Goal: Information Seeking & Learning: Check status

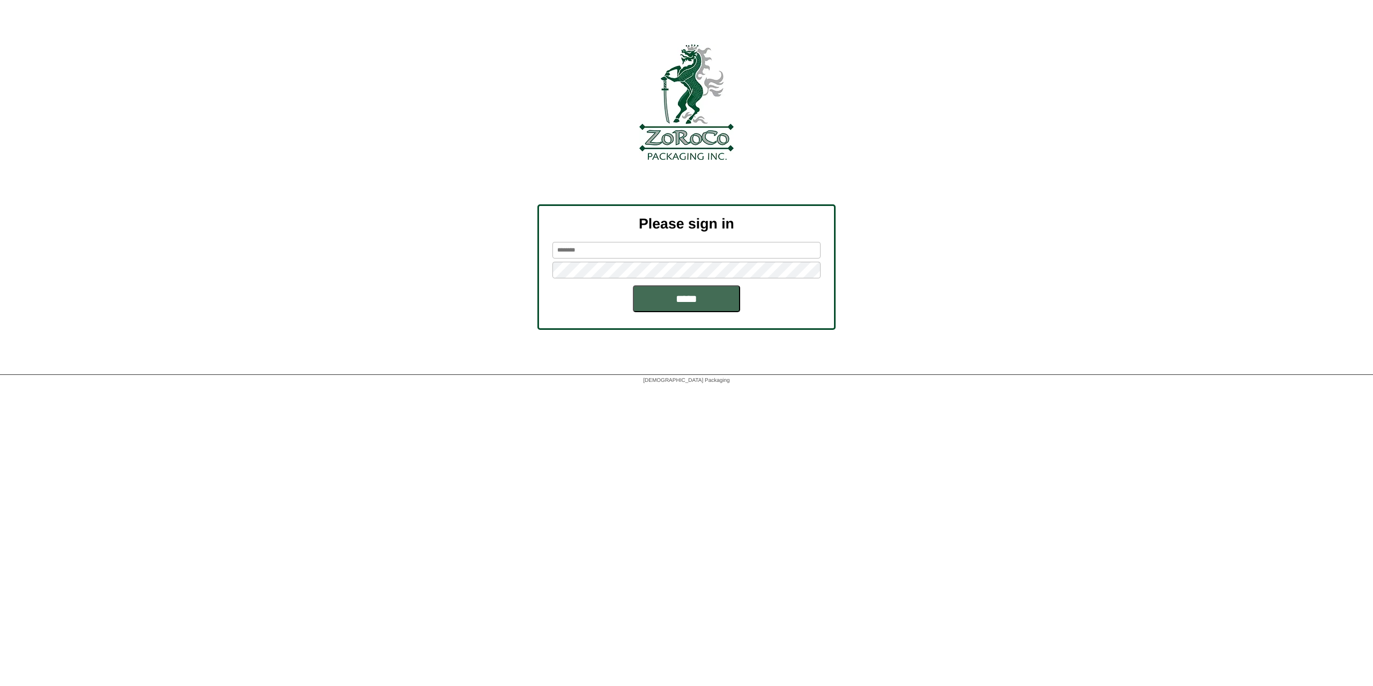
type input "********"
click at [685, 306] on input "*****" at bounding box center [686, 298] width 107 height 27
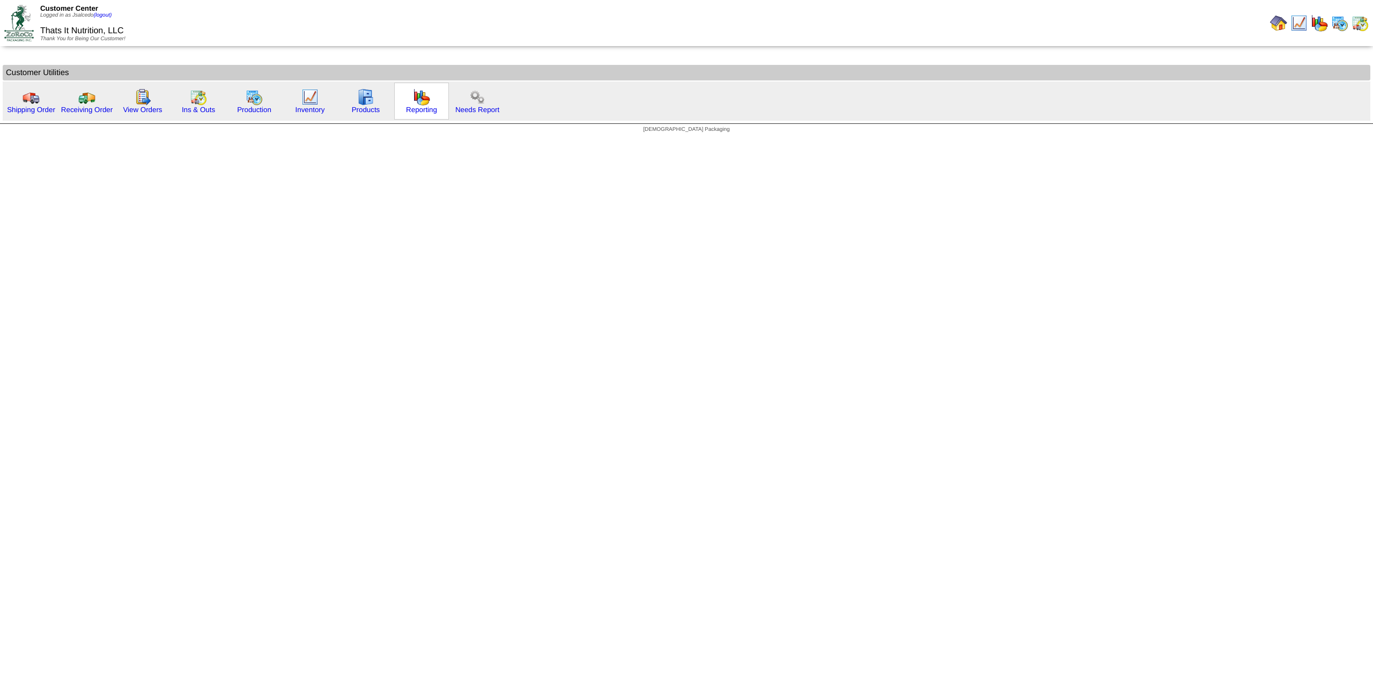
click at [424, 105] on img at bounding box center [421, 96] width 17 height 17
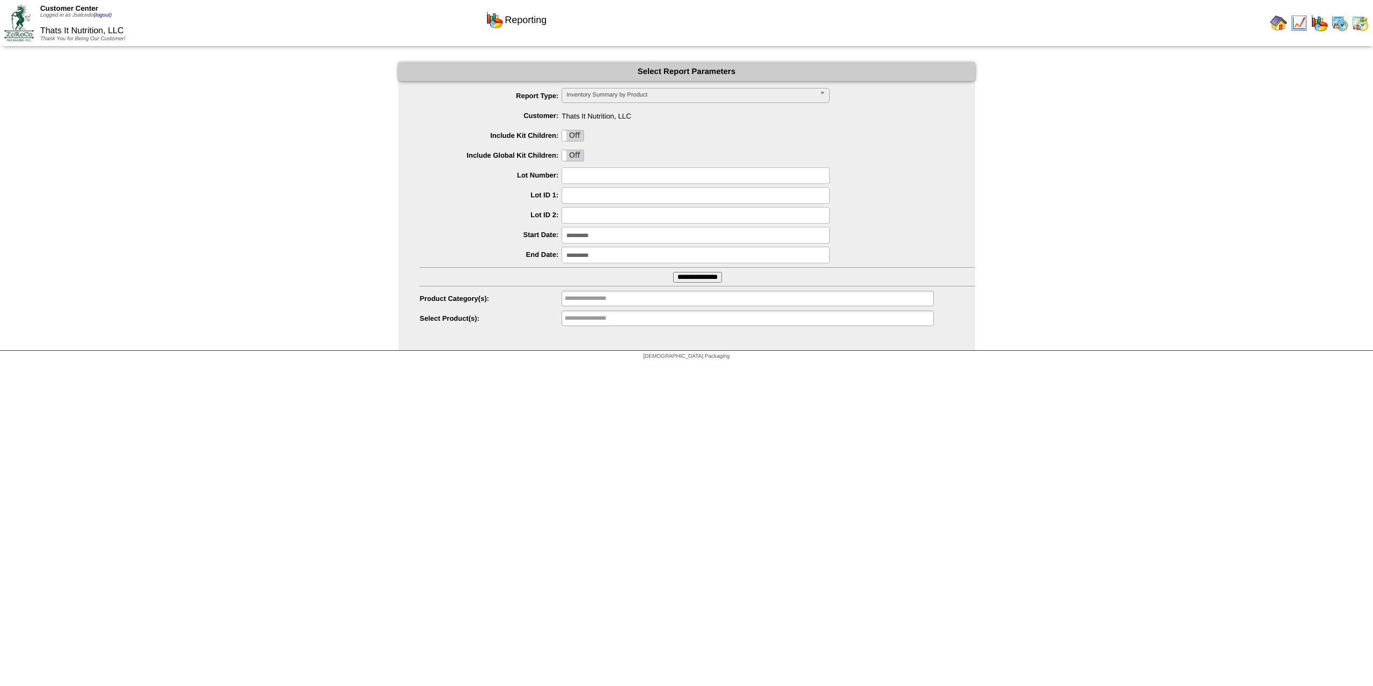
click at [699, 278] on input "**********" at bounding box center [697, 277] width 49 height 11
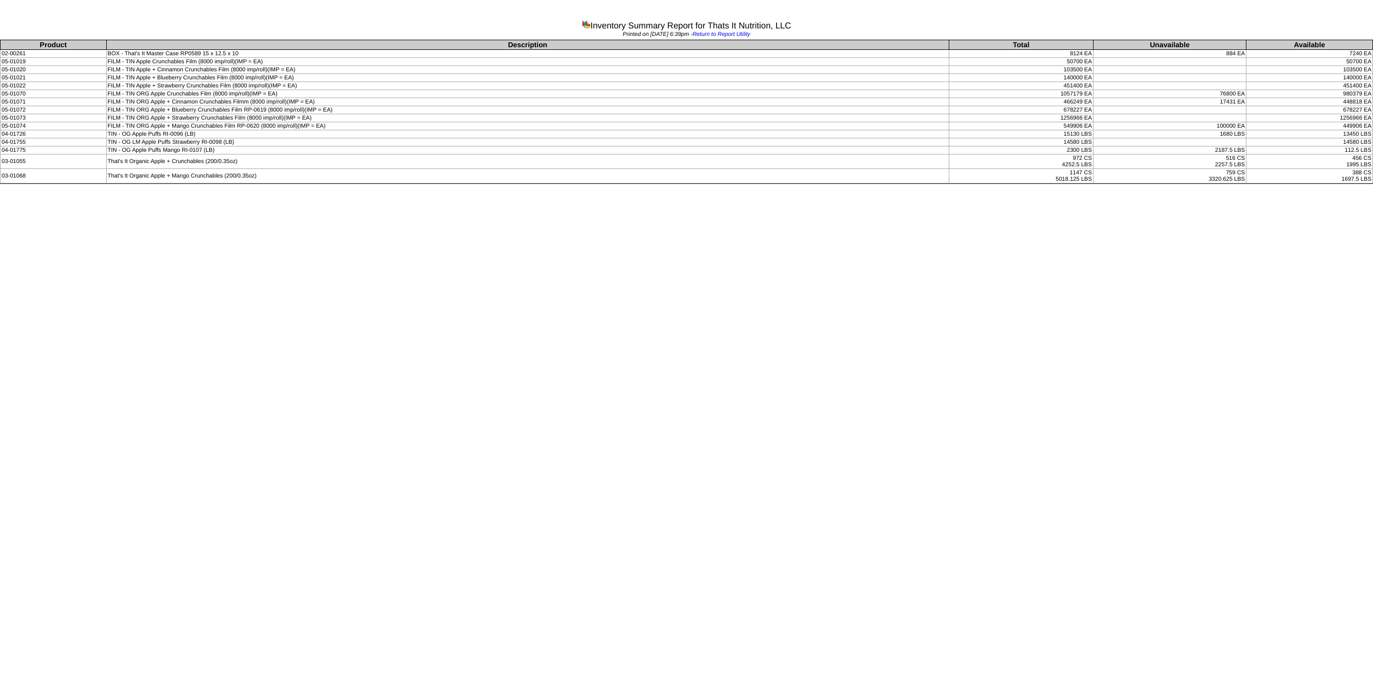
click at [1342, 148] on td "112.5 LBS" at bounding box center [1309, 150] width 127 height 8
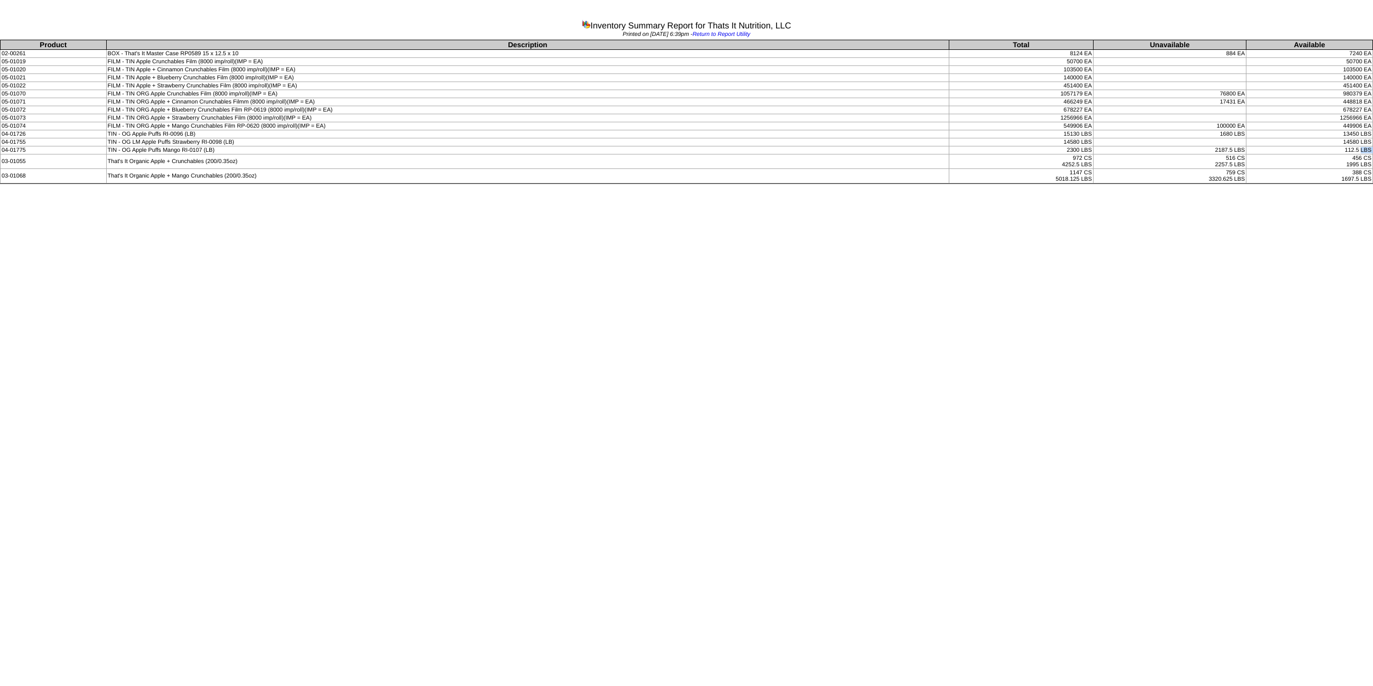
click at [1342, 148] on td "112.5 LBS" at bounding box center [1309, 150] width 127 height 8
drag, startPoint x: 1367, startPoint y: 134, endPoint x: 87, endPoint y: 132, distance: 1279.7
click at [87, 132] on tr "04-01726 TIN - OG Apple Puffs RI-0096 (LB) 15130 LBS 1680 LBS 13450 LBS" at bounding box center [687, 134] width 1373 height 8
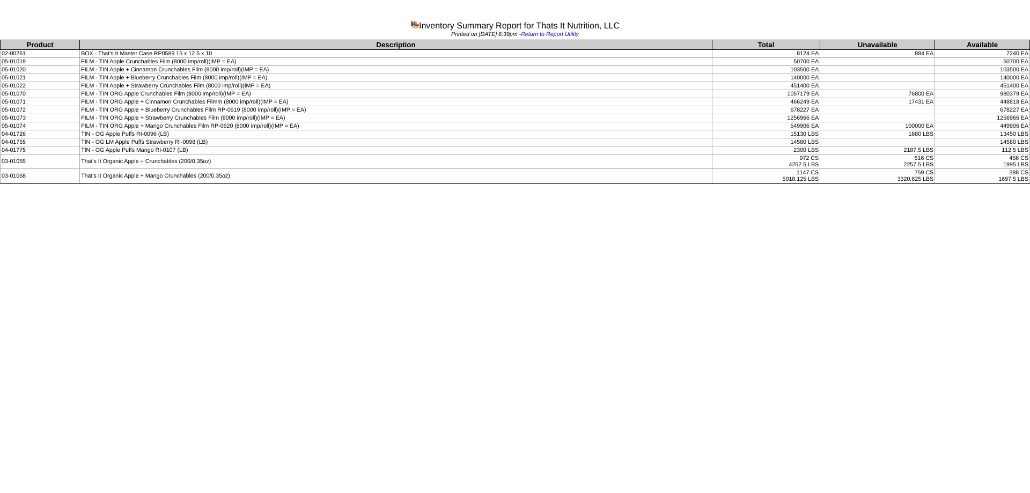
click at [957, 164] on td "456 CS 1995 LBS" at bounding box center [982, 161] width 95 height 14
drag, startPoint x: 476, startPoint y: 134, endPoint x: 1024, endPoint y: 148, distance: 548.3
click at [1024, 148] on tbody "Product Description Total Unavailable Available 02-00261 BOX - That's It Master…" at bounding box center [515, 111] width 1029 height 143
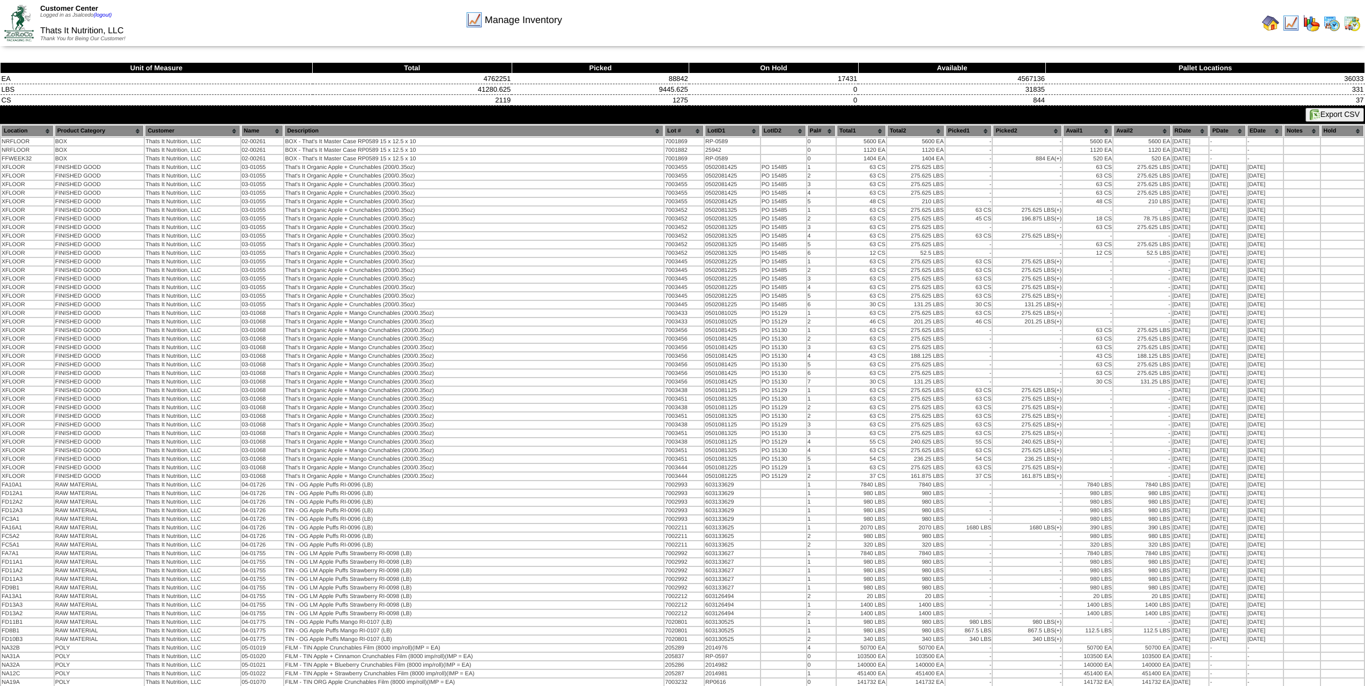
click at [25, 29] on img at bounding box center [18, 23] width 29 height 36
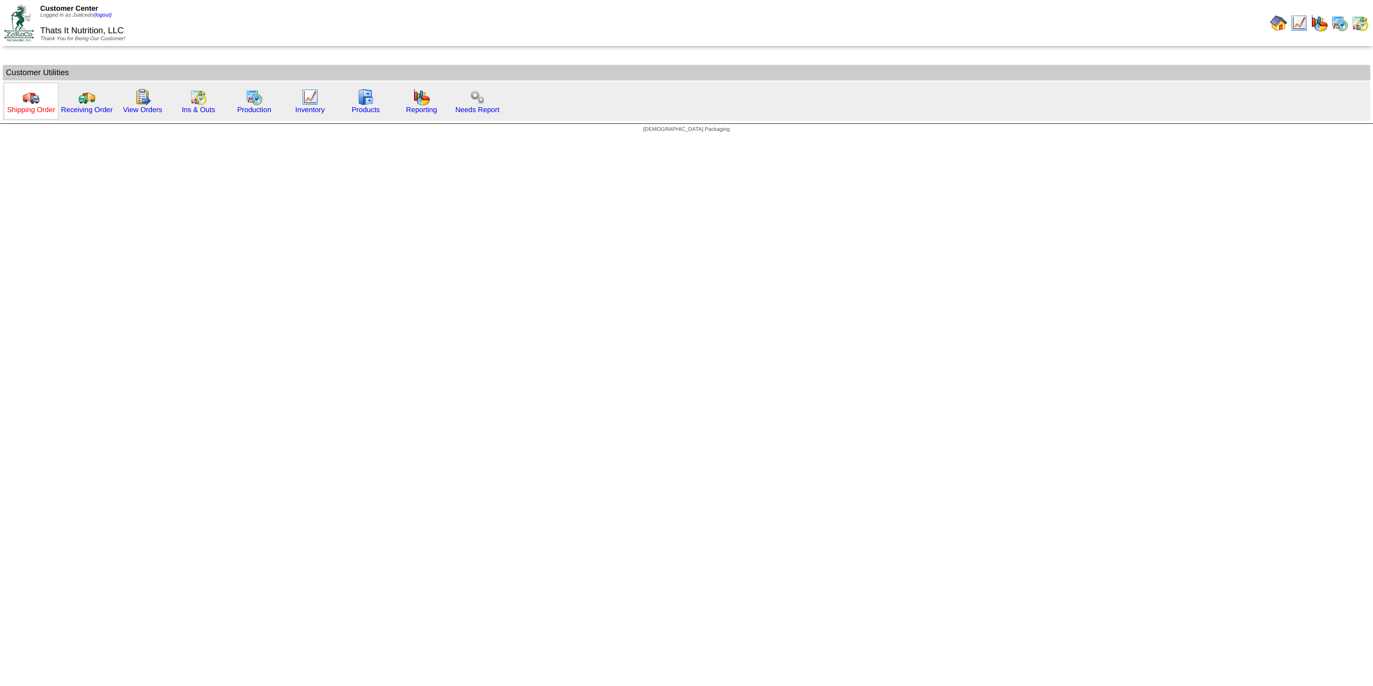
click at [39, 107] on link "Shipping Order" at bounding box center [31, 110] width 48 height 8
click at [146, 110] on link "View Orders" at bounding box center [142, 110] width 39 height 8
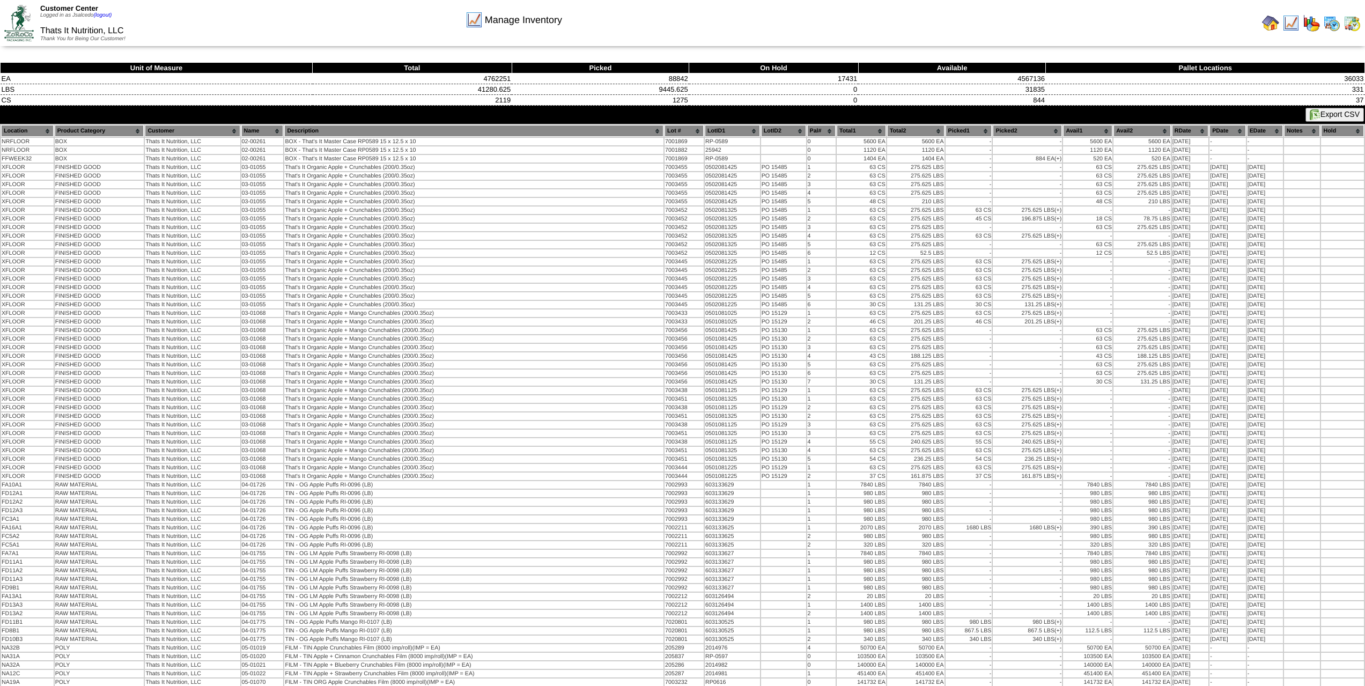
click at [16, 13] on img at bounding box center [18, 23] width 29 height 36
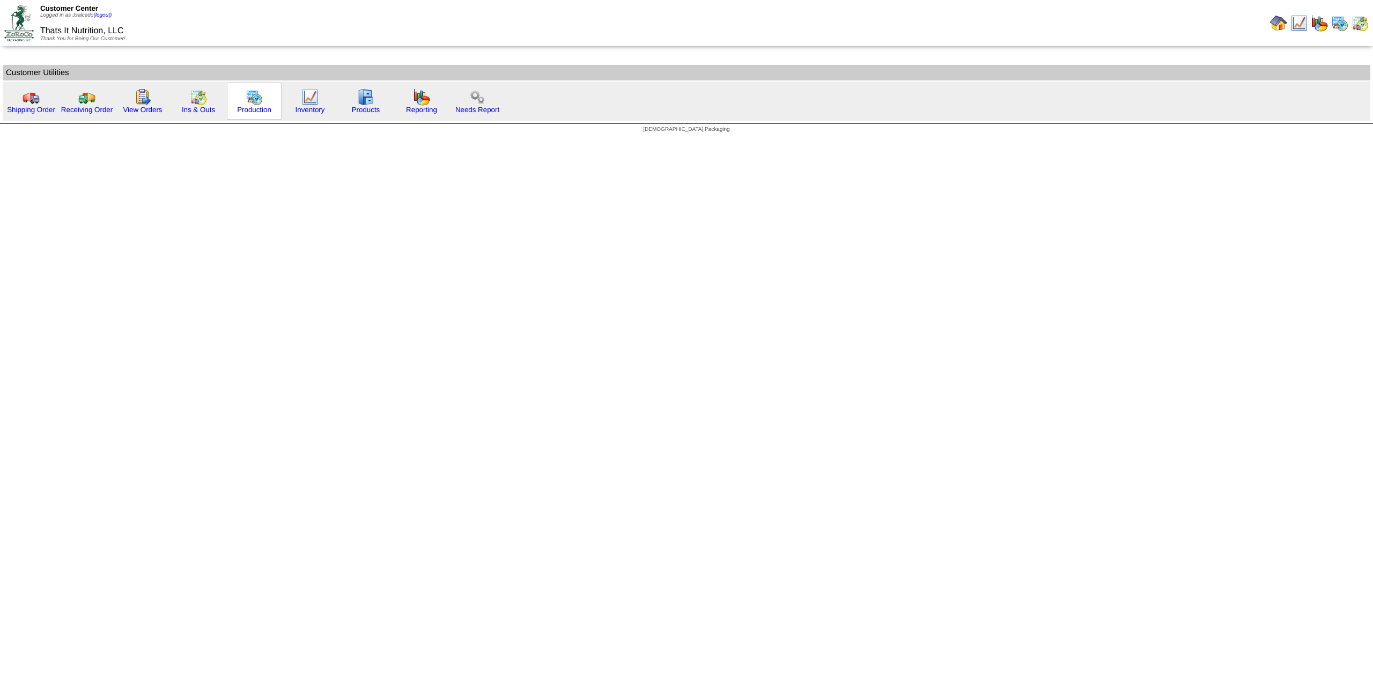
click at [247, 105] on img at bounding box center [254, 96] width 17 height 17
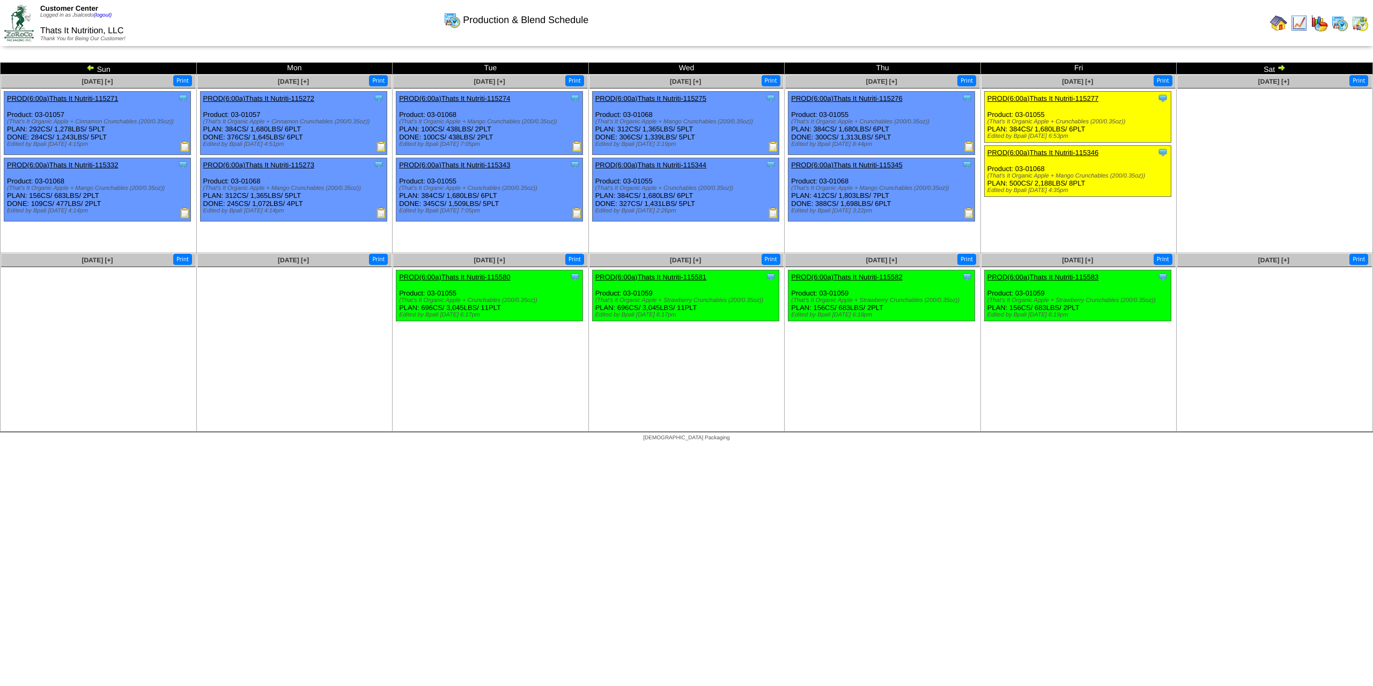
click at [23, 26] on img at bounding box center [18, 23] width 29 height 36
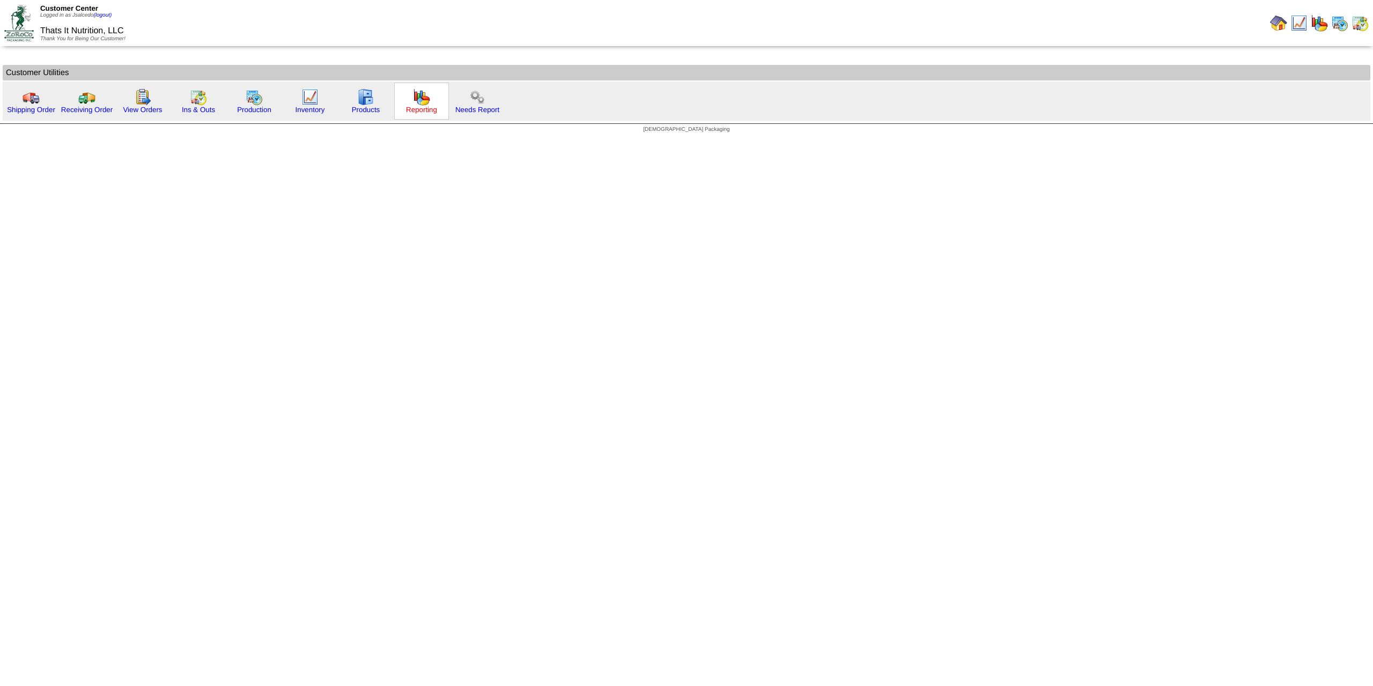
click at [422, 112] on link "Reporting" at bounding box center [421, 110] width 31 height 8
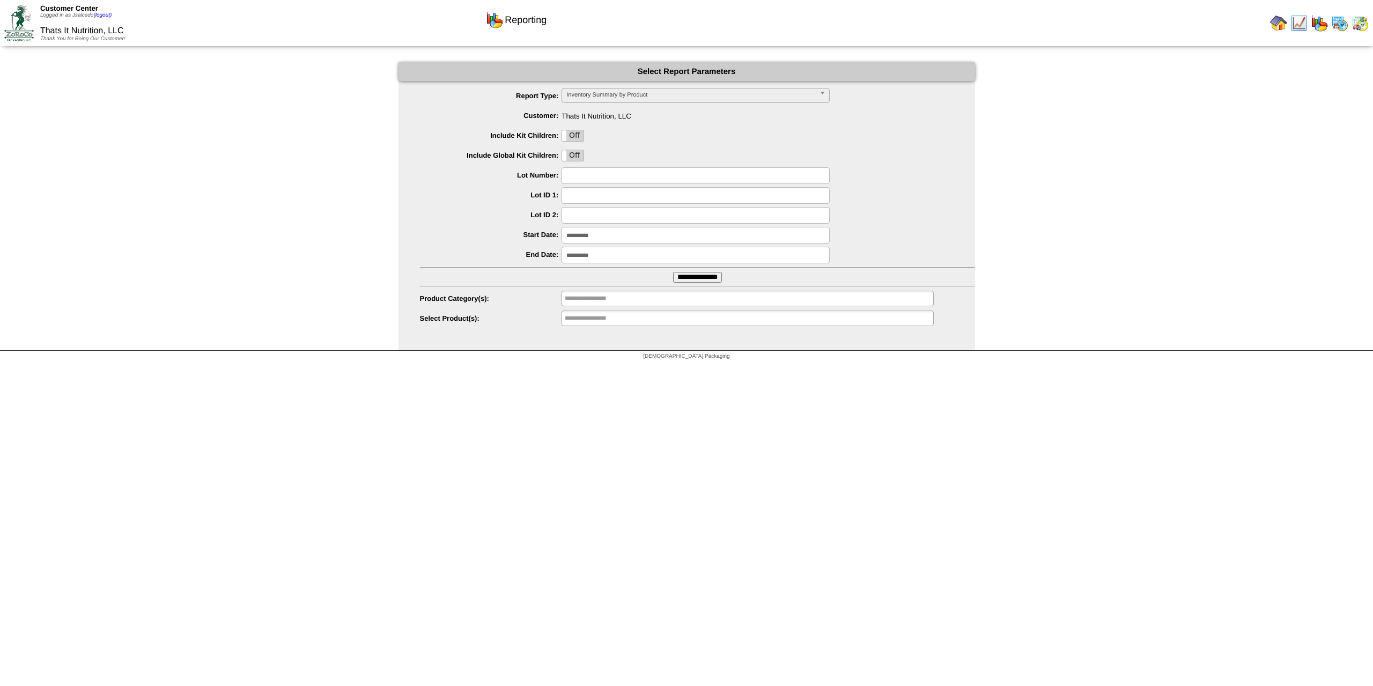
click at [761, 93] on span "Inventory Summary by Product" at bounding box center [690, 94] width 249 height 13
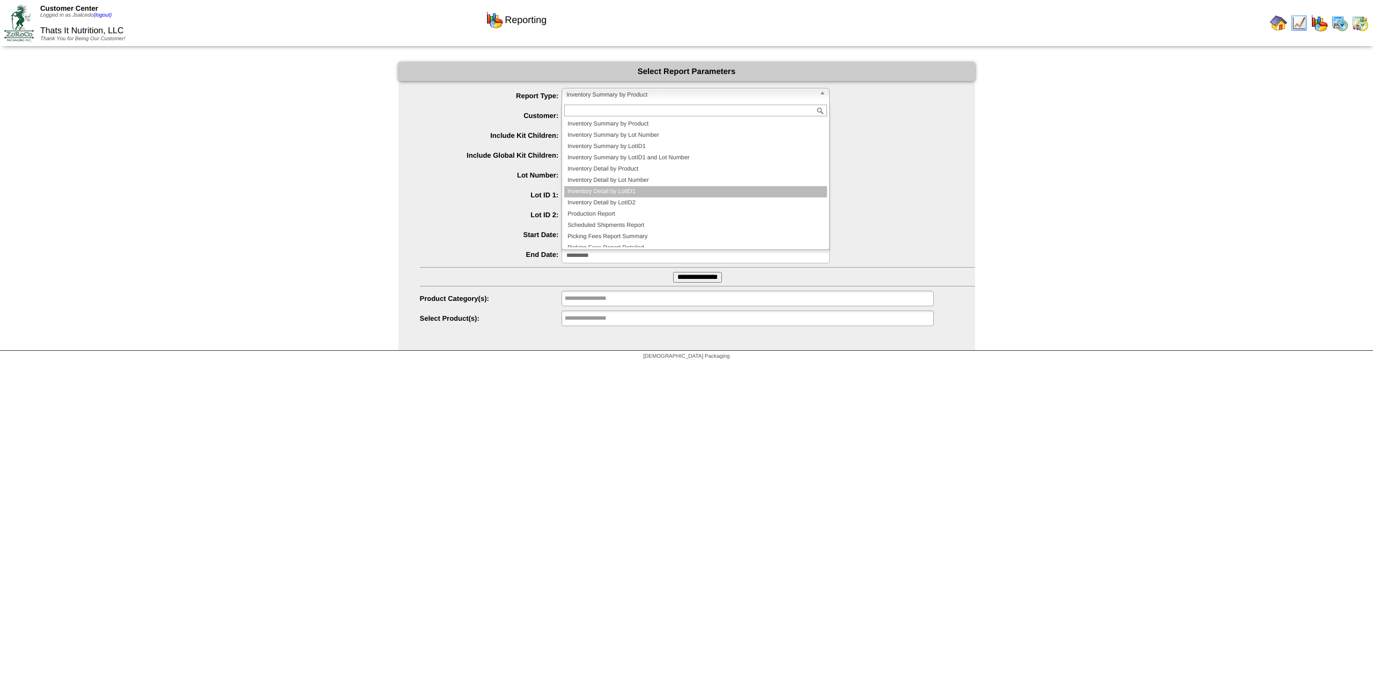
scroll to position [18, 0]
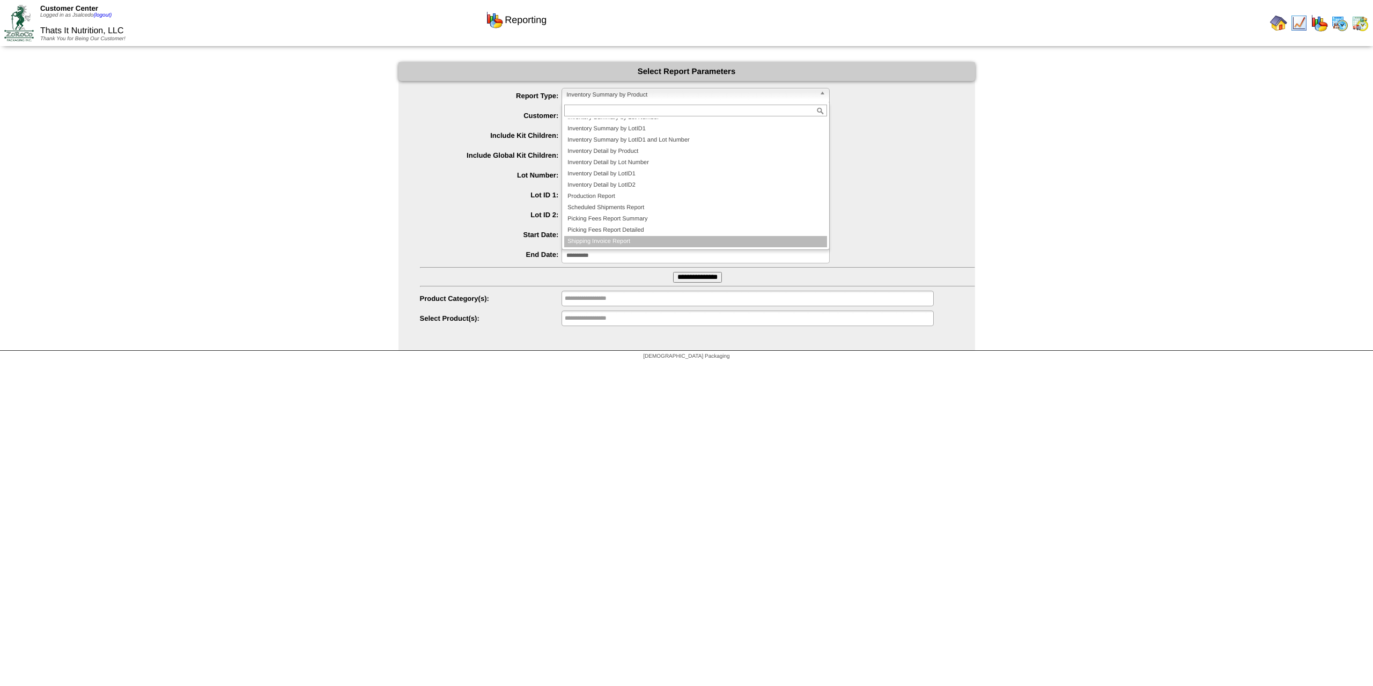
click at [647, 245] on li "Shipping Invoice Report" at bounding box center [695, 241] width 263 height 11
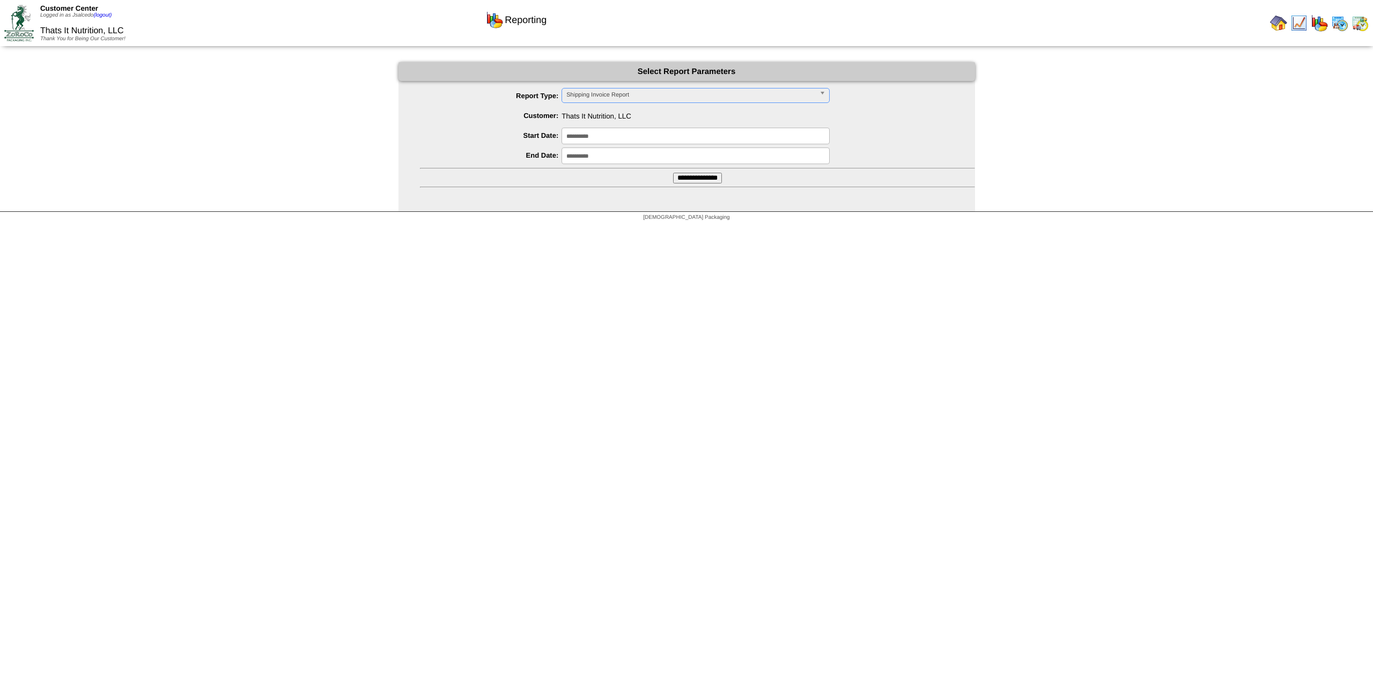
click at [698, 181] on input "**********" at bounding box center [697, 178] width 49 height 11
